Goal: Task Accomplishment & Management: Manage account settings

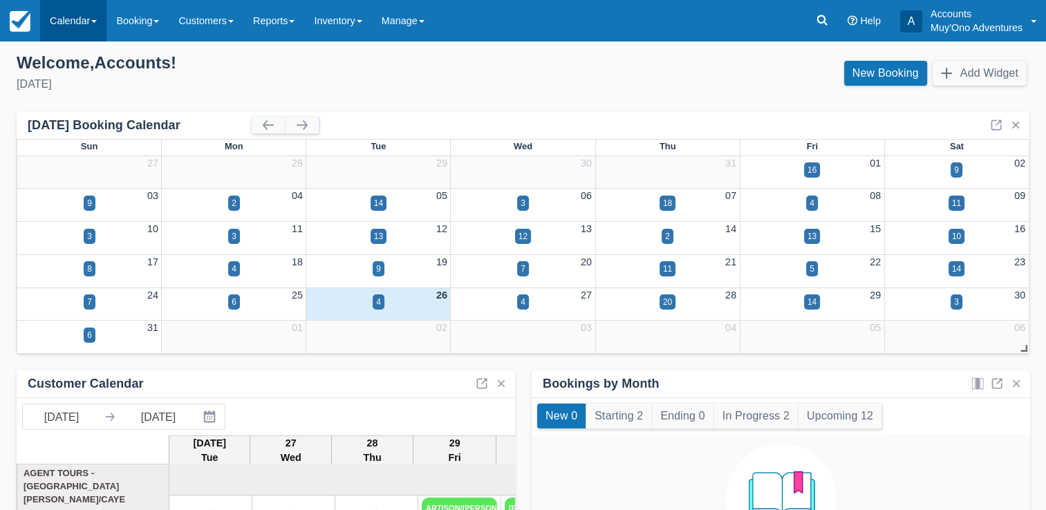
click at [86, 26] on link "Calendar" at bounding box center [73, 20] width 66 height 41
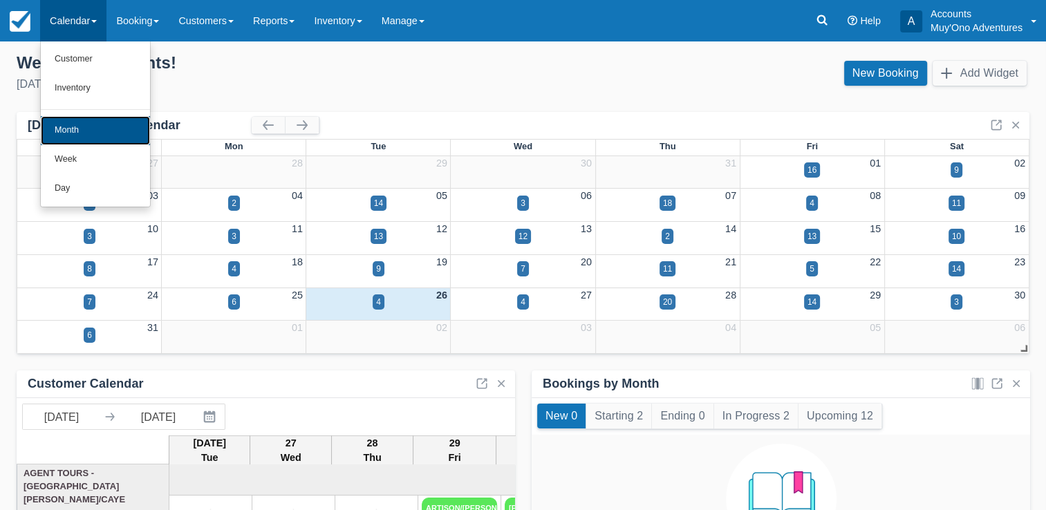
click at [70, 130] on link "Month" at bounding box center [95, 130] width 109 height 29
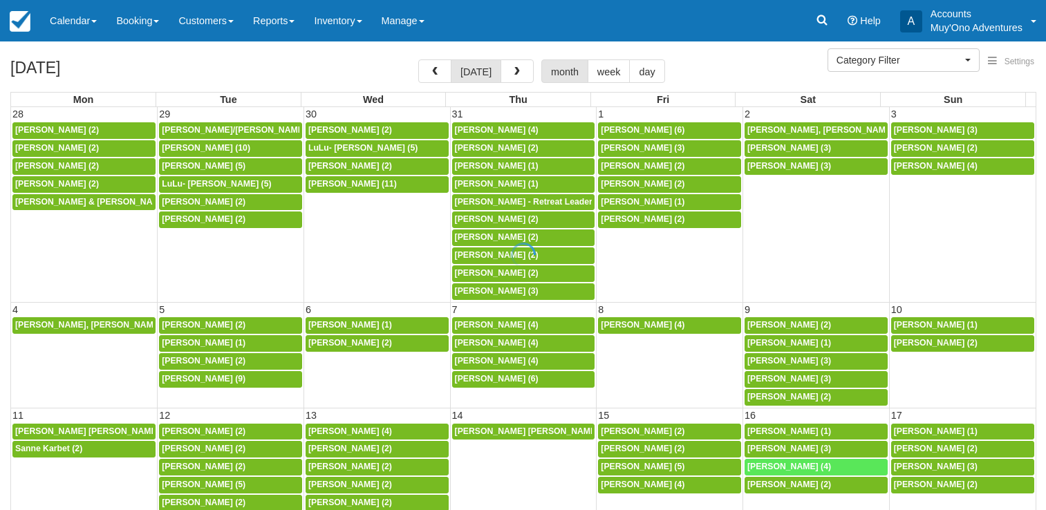
select select
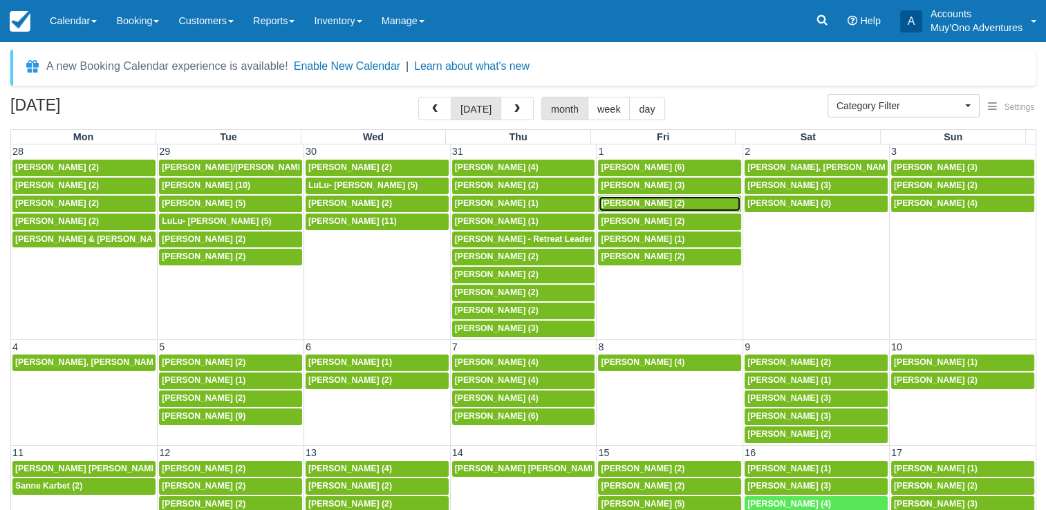
click at [653, 199] on span "Michelle Hilliard (2)" at bounding box center [643, 203] width 84 height 10
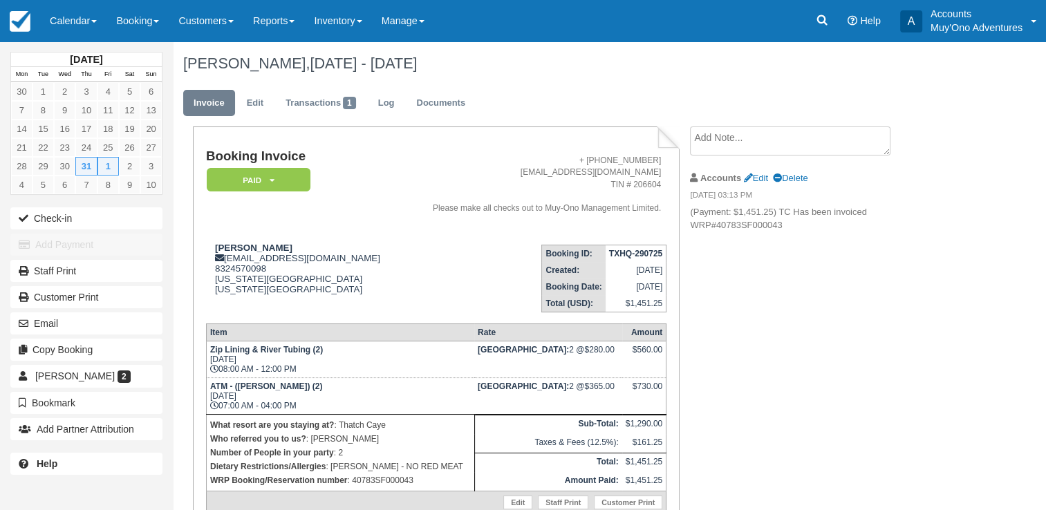
click at [633, 252] on strong "TXHQ-290725" at bounding box center [635, 254] width 53 height 10
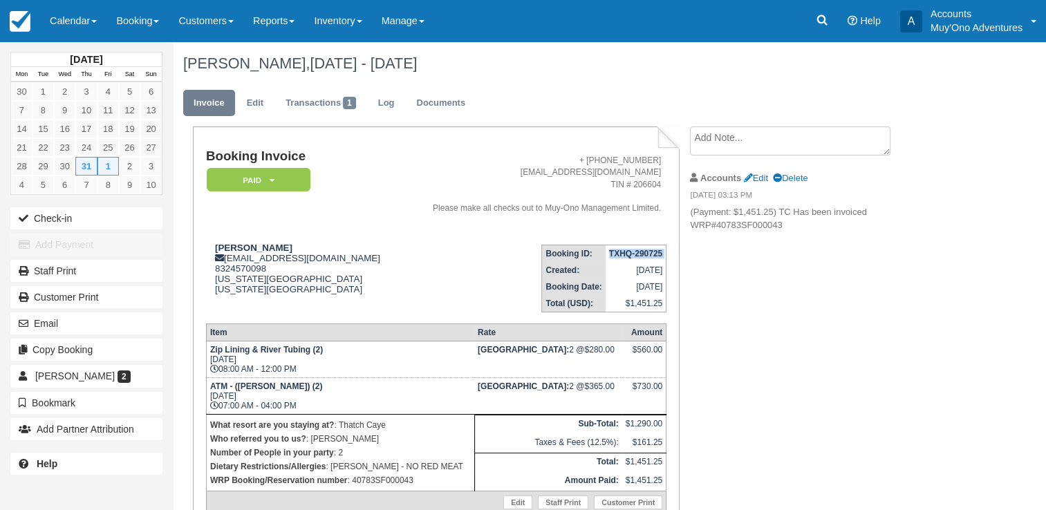
copy tbody "TXHQ-290725"
drag, startPoint x: 214, startPoint y: 250, endPoint x: 288, endPoint y: 252, distance: 74.7
click at [288, 252] on div "Michelle Hilliard hotel_ops@pleasant.net 8324570098 MISSOURI CITY MISSOURI CITY…" at bounding box center [303, 277] width 194 height 69
copy strong "Michelle Hilliard"
click at [385, 484] on p "WRP Booking/Reservation number : 40783SF000043" at bounding box center [340, 481] width 261 height 14
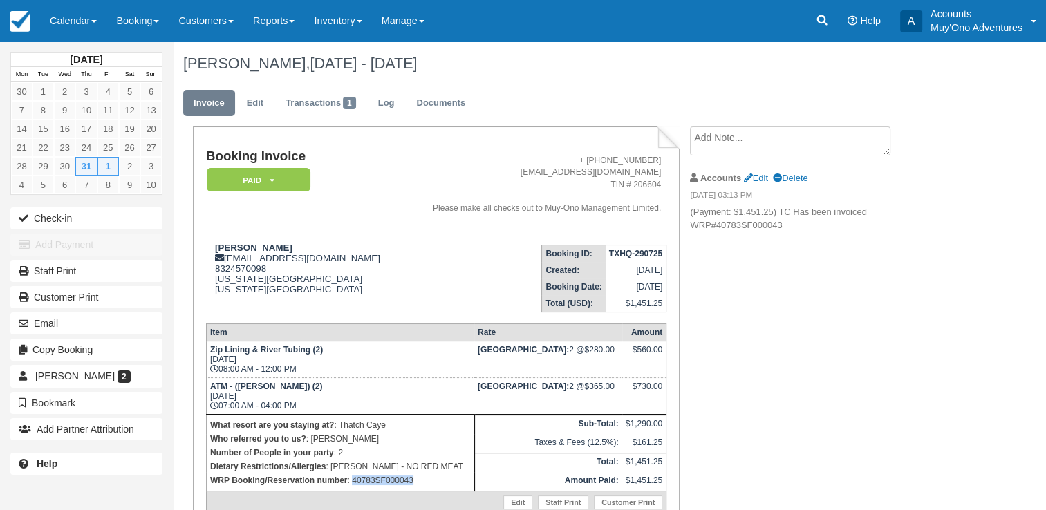
click at [385, 484] on p "WRP Booking/Reservation number : 40783SF000043" at bounding box center [340, 481] width 261 height 14
copy p "40783SF000043"
click at [61, 21] on link "Calendar" at bounding box center [73, 20] width 66 height 41
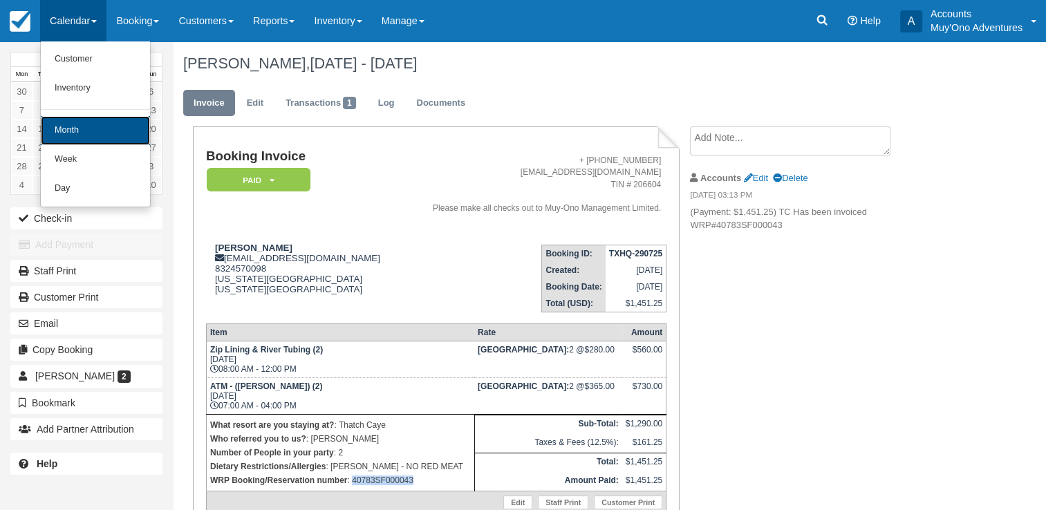
click at [67, 138] on link "Month" at bounding box center [95, 130] width 109 height 29
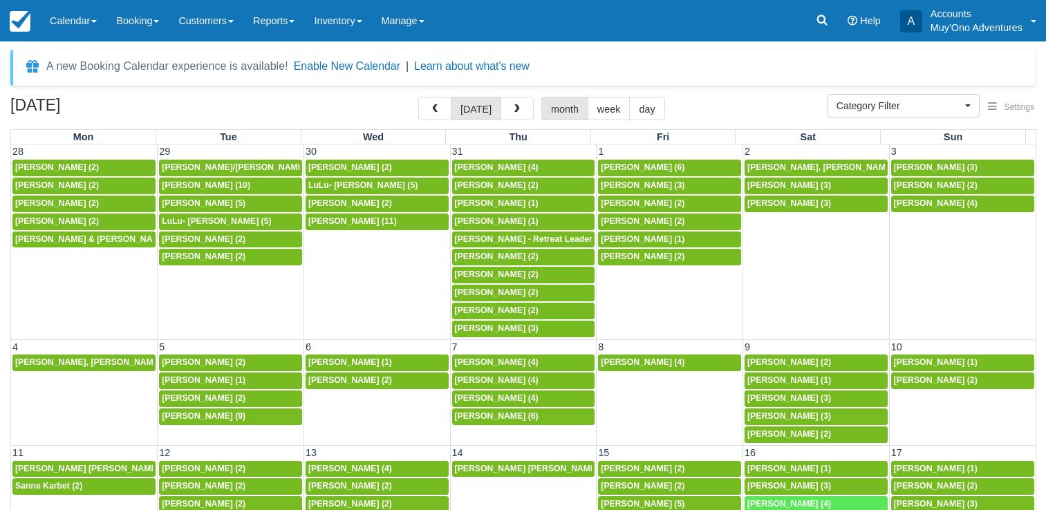
select select
click at [84, 13] on link "Calendar" at bounding box center [73, 20] width 66 height 41
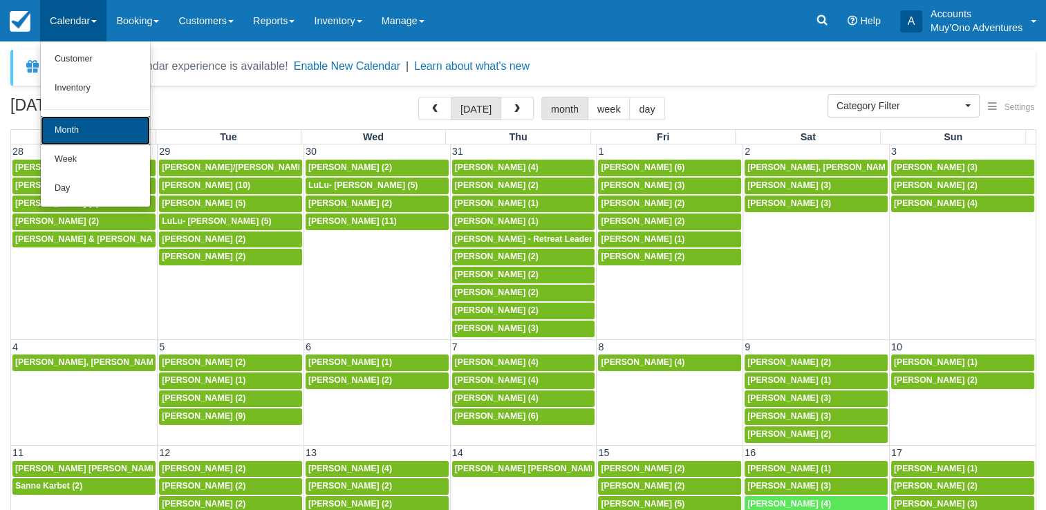
click at [67, 128] on link "Month" at bounding box center [95, 130] width 109 height 29
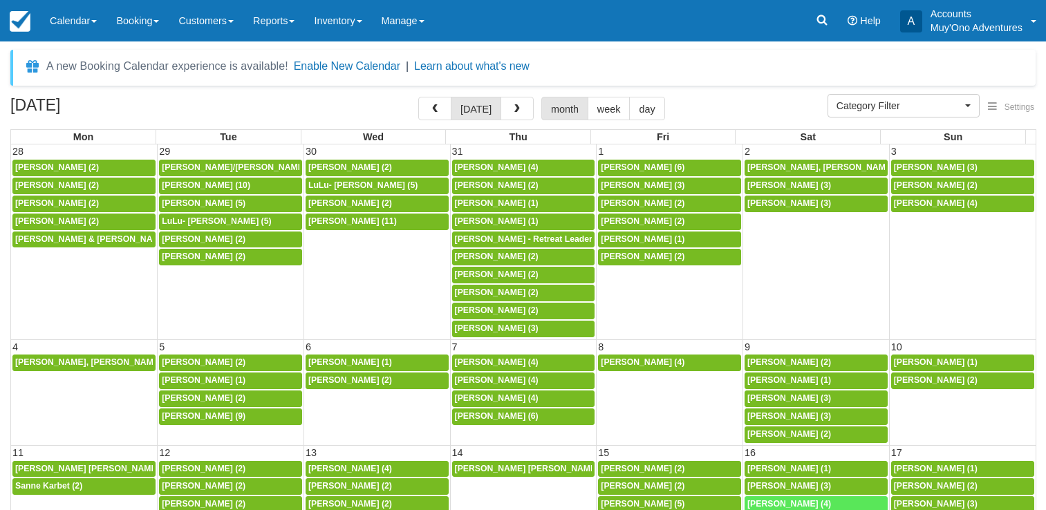
select select
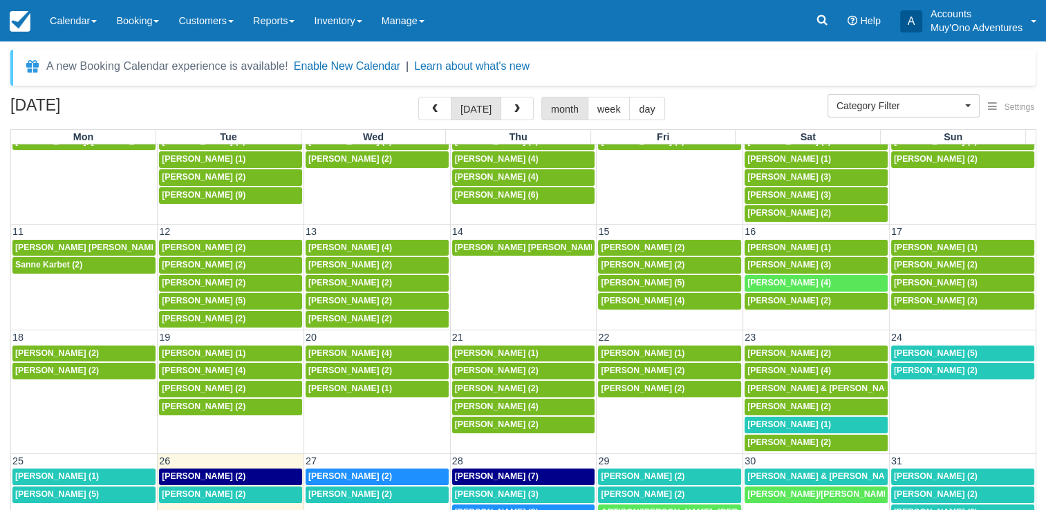
scroll to position [238, 0]
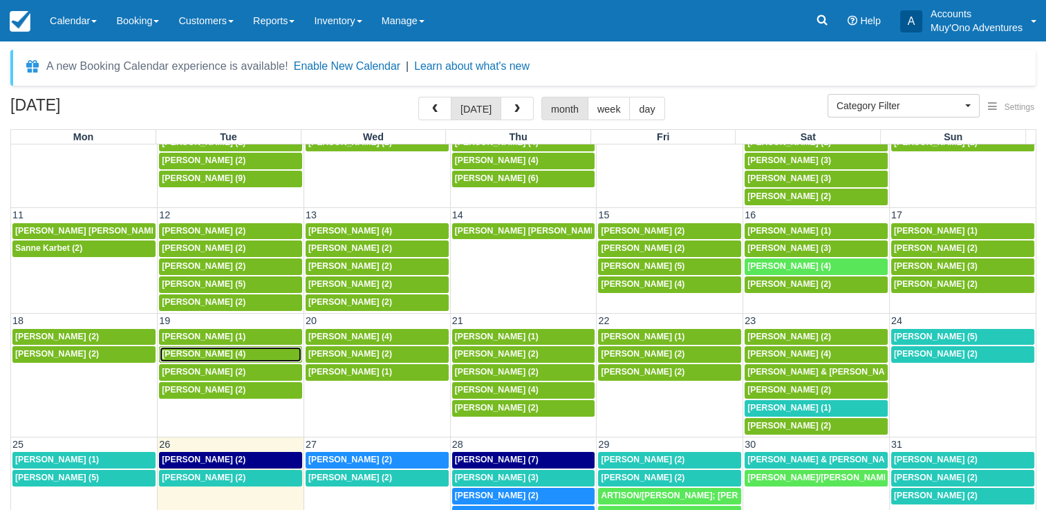
click at [288, 349] on div "Tifanny Harris (4)" at bounding box center [231, 354] width 138 height 11
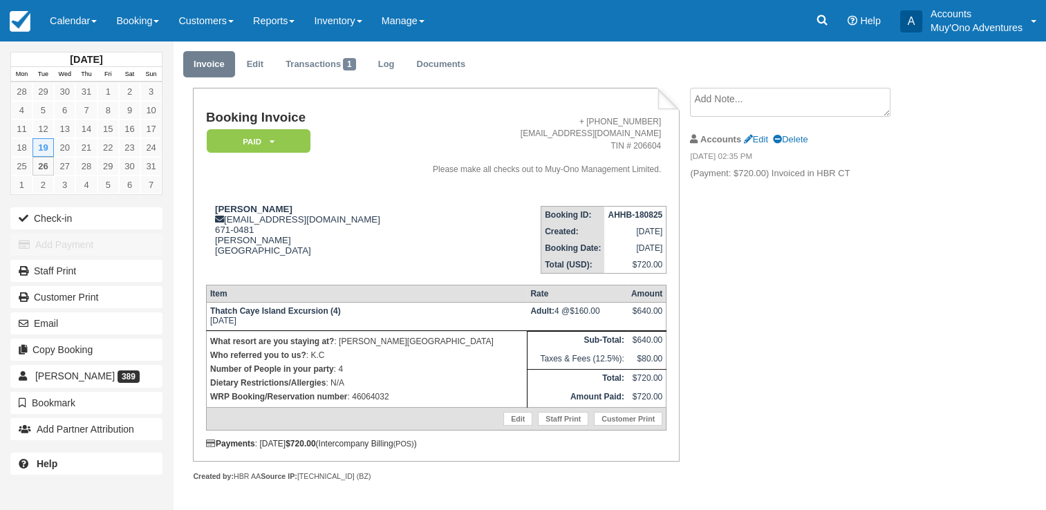
scroll to position [42, 0]
